Goal: Navigation & Orientation: Find specific page/section

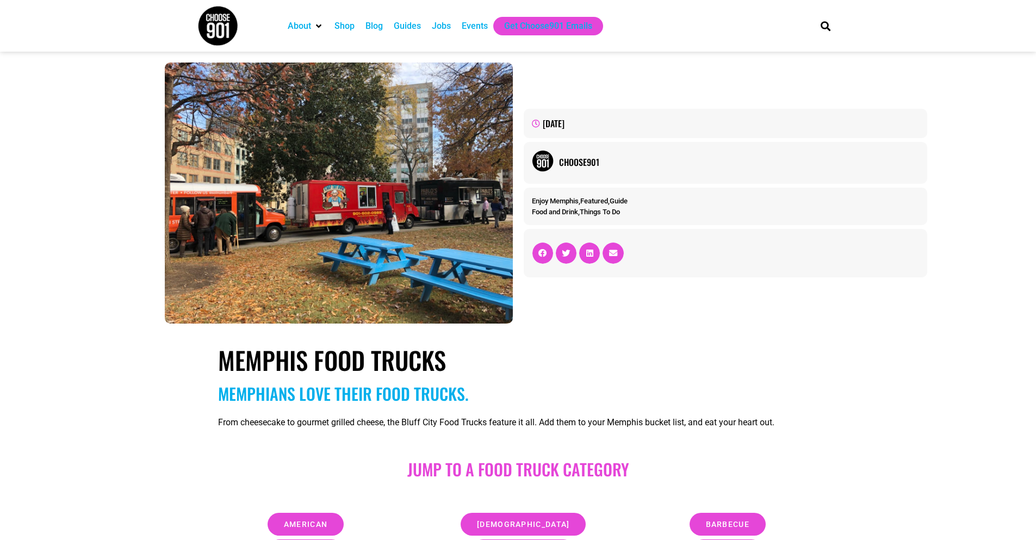
click at [382, 24] on div "Blog" at bounding box center [373, 26] width 17 height 13
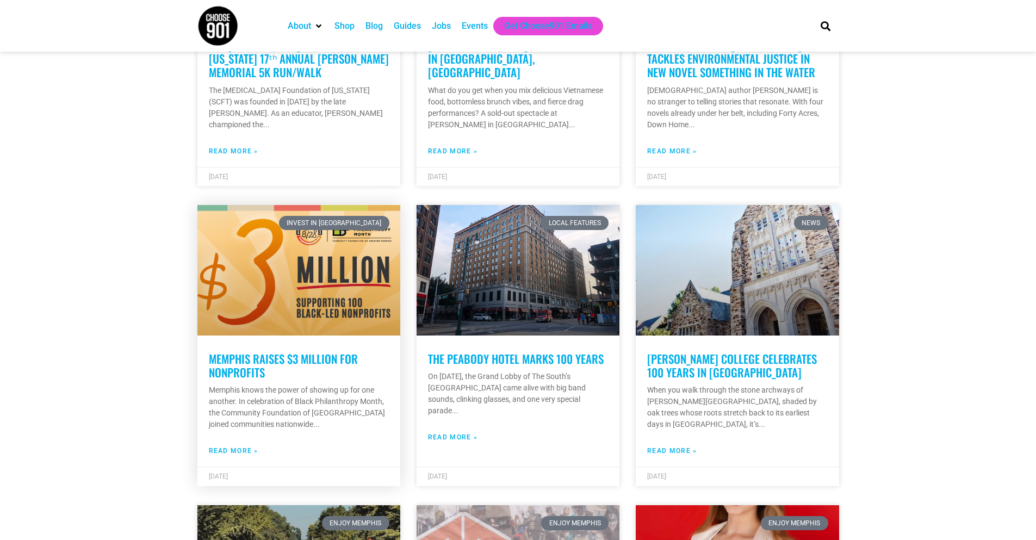
scroll to position [845, 0]
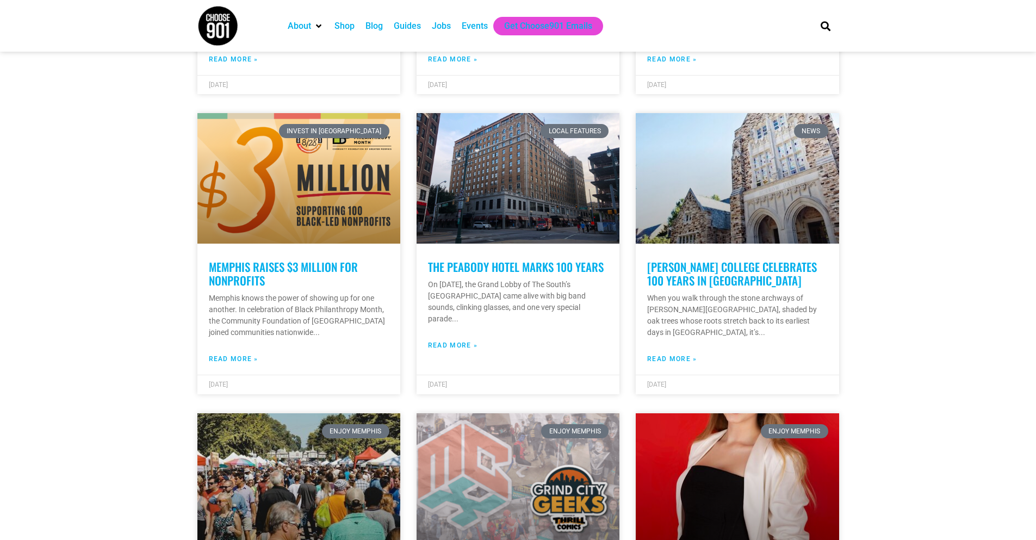
click at [462, 30] on div "Events" at bounding box center [475, 26] width 26 height 13
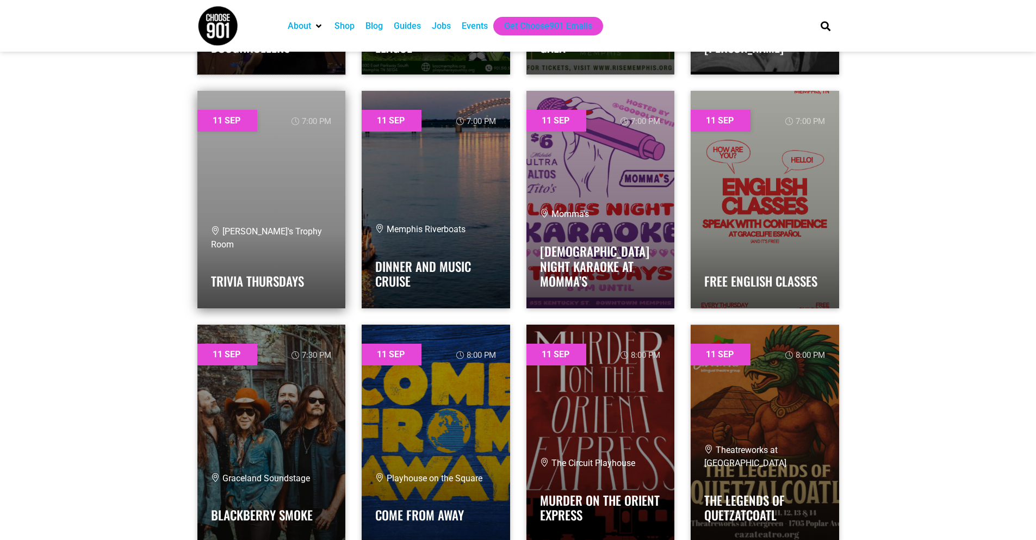
scroll to position [1523, 0]
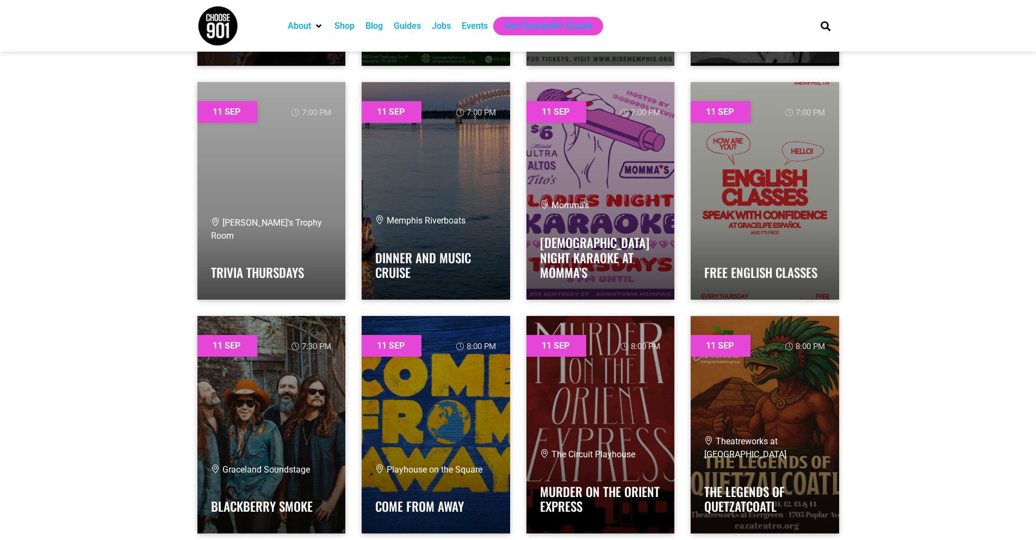
drag, startPoint x: 294, startPoint y: 193, endPoint x: 935, endPoint y: 183, distance: 641.3
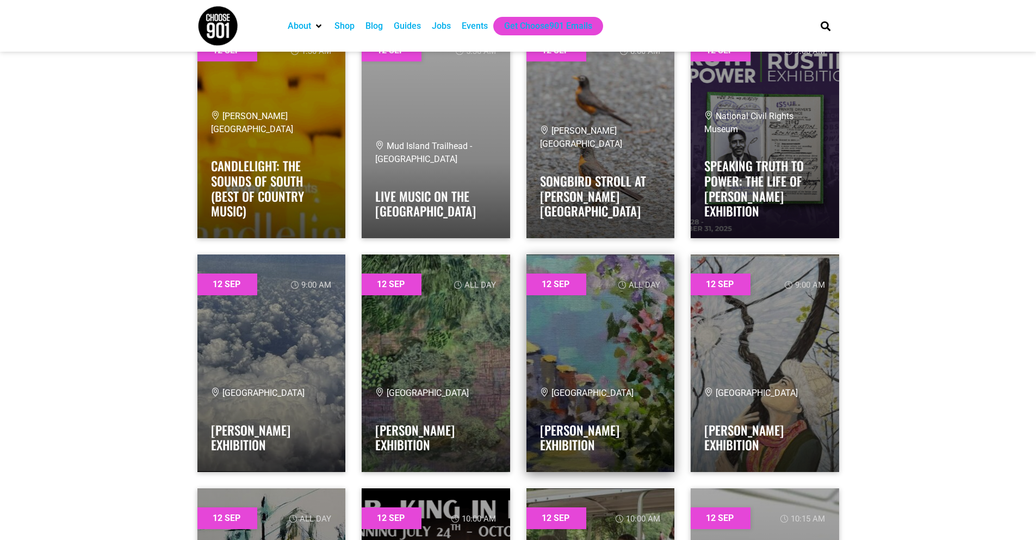
scroll to position [2121, 0]
